Goal: Task Accomplishment & Management: Use online tool/utility

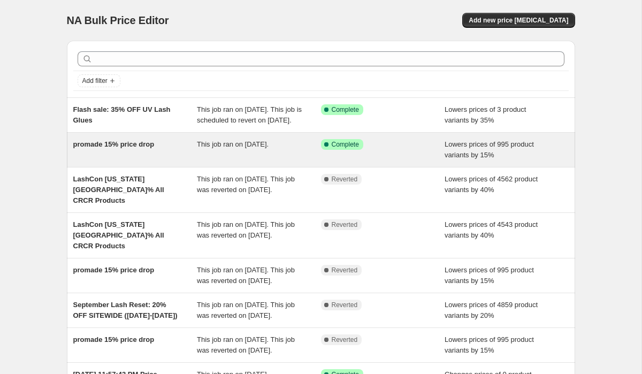
click at [143, 161] on div "promade 15% price drop" at bounding box center [135, 149] width 124 height 21
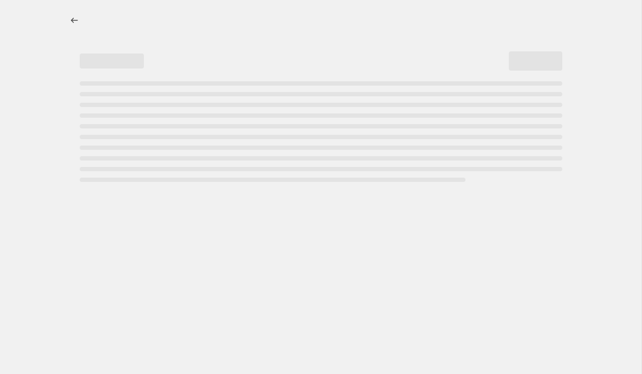
select select "percentage"
select select "collection"
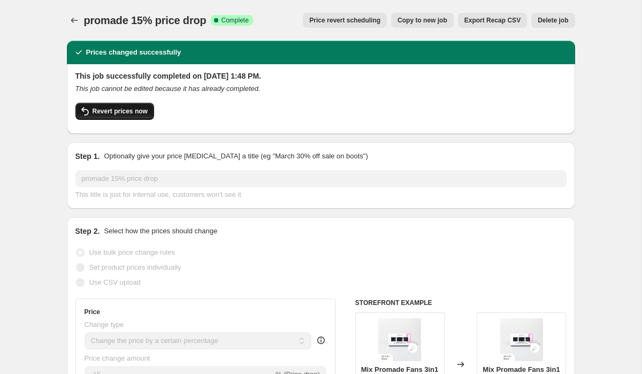
click at [125, 111] on span "Revert prices now" at bounding box center [120, 111] width 55 height 9
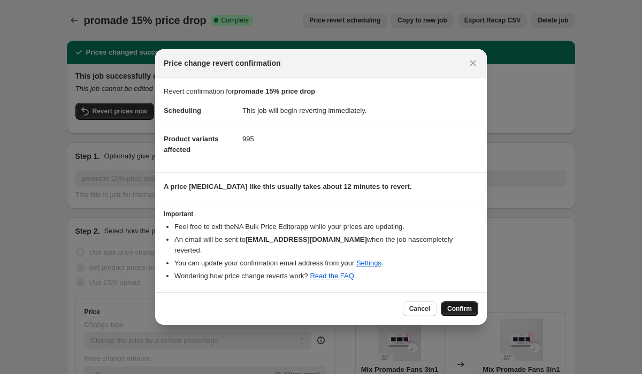
click at [461, 308] on span "Confirm" at bounding box center [459, 309] width 25 height 9
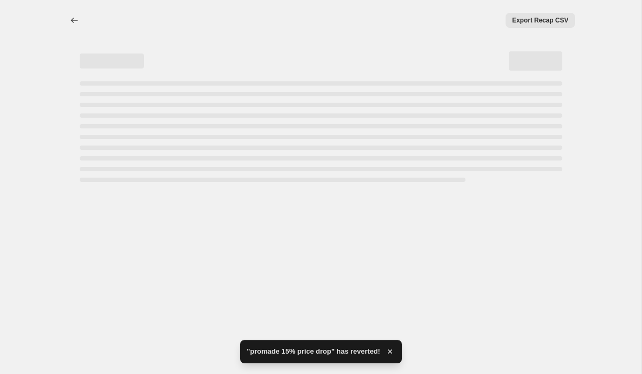
select select "percentage"
select select "collection"
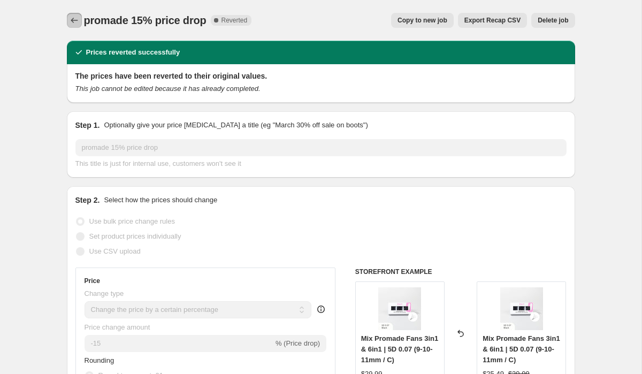
click at [73, 19] on icon "Price change jobs" at bounding box center [74, 20] width 11 height 11
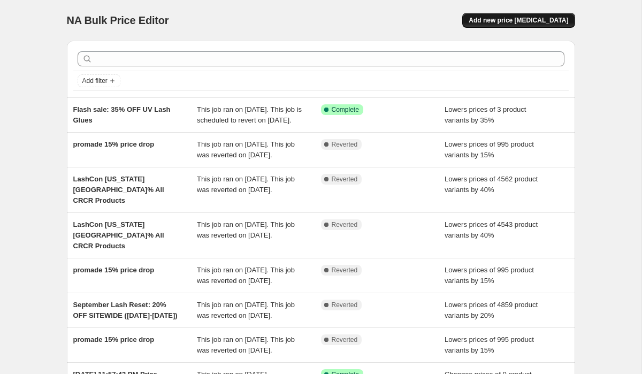
click at [516, 24] on span "Add new price [MEDICAL_DATA]" at bounding box center [519, 20] width 100 height 9
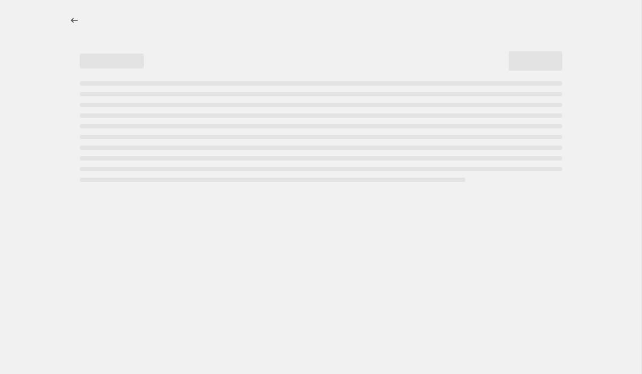
select select "percentage"
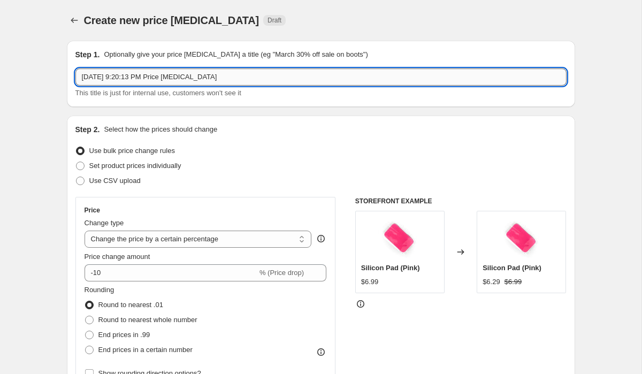
click at [275, 70] on input "[DATE] 9:20:13 PM Price [MEDICAL_DATA]" at bounding box center [320, 77] width 491 height 17
type input "OG"
click at [122, 180] on span "Use CSV upload" at bounding box center [114, 181] width 51 height 8
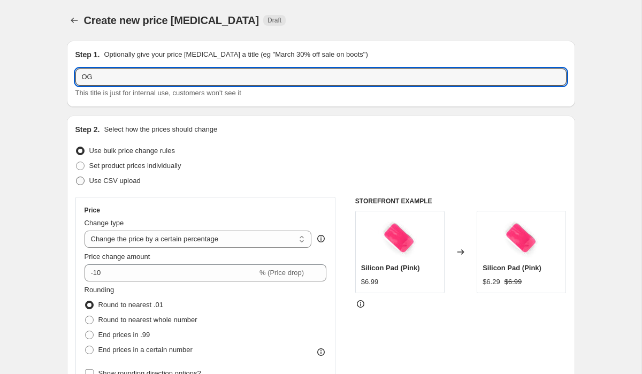
click at [77, 177] on input "Use CSV upload" at bounding box center [76, 177] width 1 height 1
radio input "true"
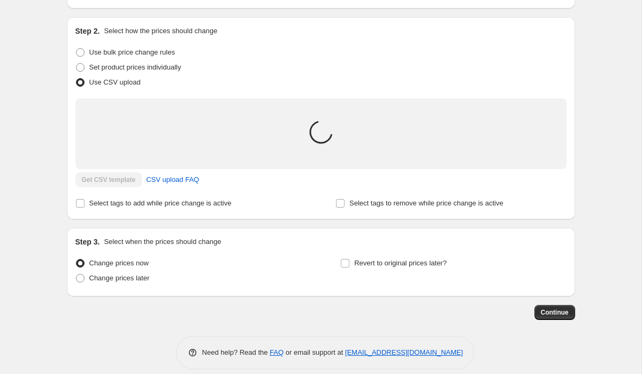
scroll to position [109, 0]
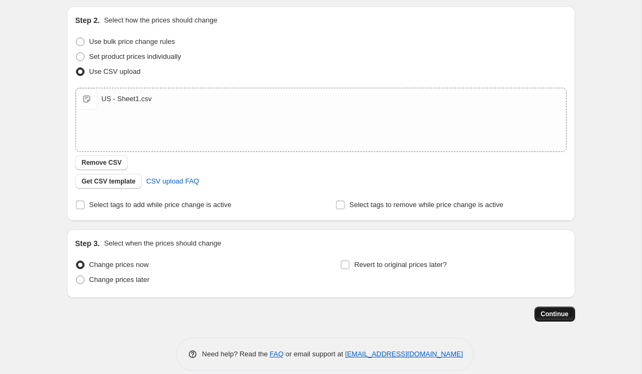
click at [544, 318] on button "Continue" at bounding box center [555, 314] width 41 height 15
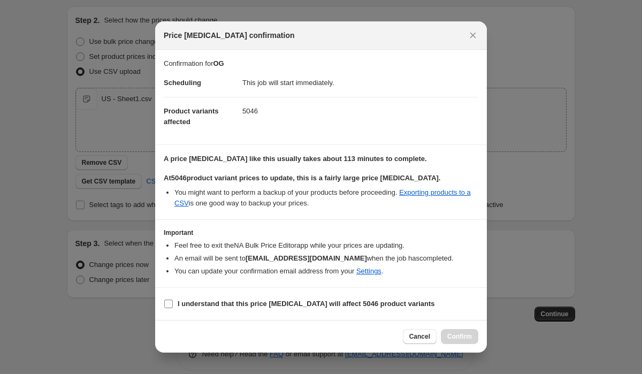
click at [280, 303] on b "I understand that this price [MEDICAL_DATA] will affect 5046 product variants" at bounding box center [306, 304] width 257 height 8
click at [173, 303] on input "I understand that this price [MEDICAL_DATA] will affect 5046 product variants" at bounding box center [168, 304] width 9 height 9
checkbox input "true"
click at [456, 334] on span "Confirm" at bounding box center [459, 336] width 25 height 9
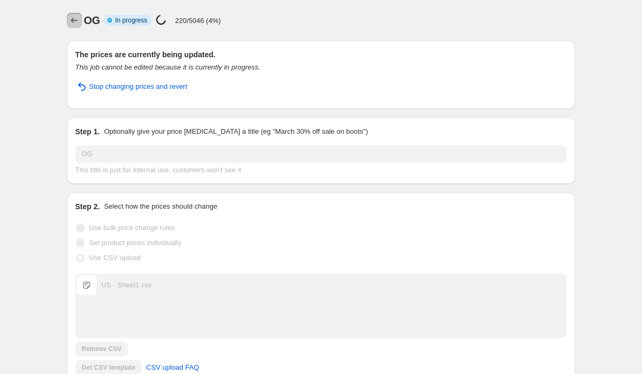
click at [74, 23] on icon "Price change jobs" at bounding box center [74, 20] width 11 height 11
